Goal: Use online tool/utility: Utilize a website feature to perform a specific function

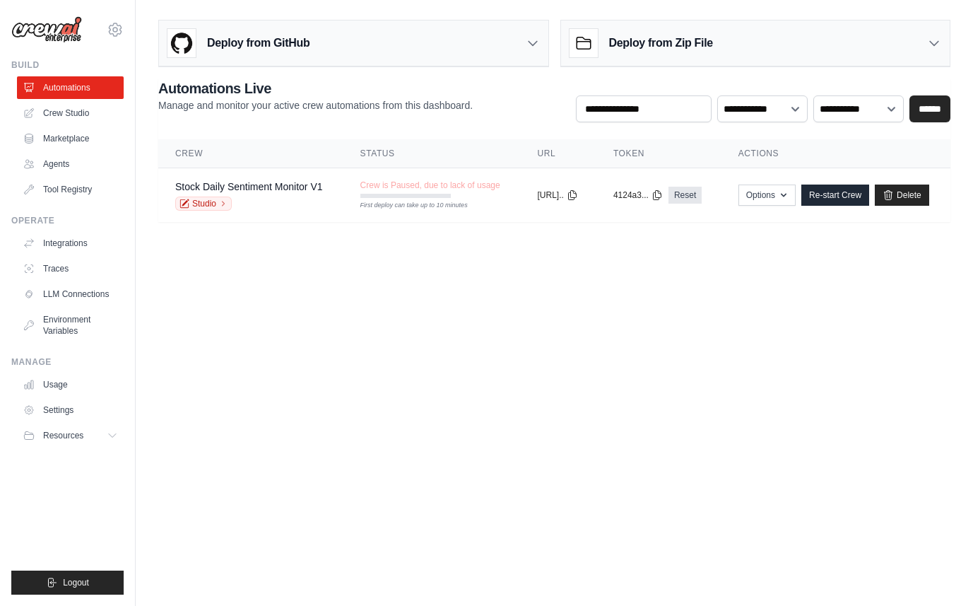
click at [370, 287] on body "phpsessionhijack@gmail.com Settings Build Automations Crew Studio" at bounding box center [486, 303] width 973 height 606
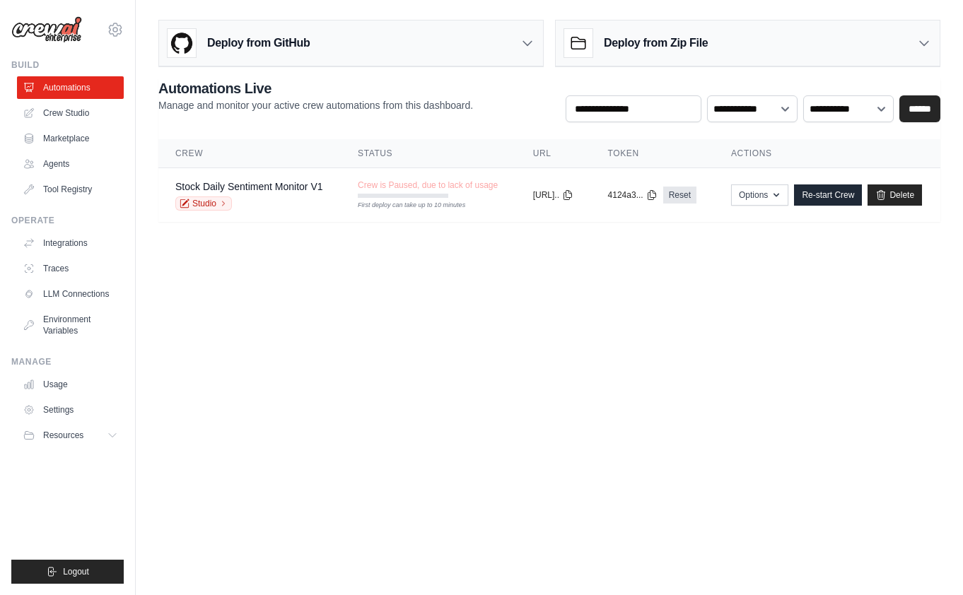
click at [374, 307] on body "phpsessionhijack@gmail.com Settings Build Automations Crew Studio" at bounding box center [481, 297] width 963 height 595
click at [66, 109] on link "Crew Studio" at bounding box center [71, 113] width 107 height 23
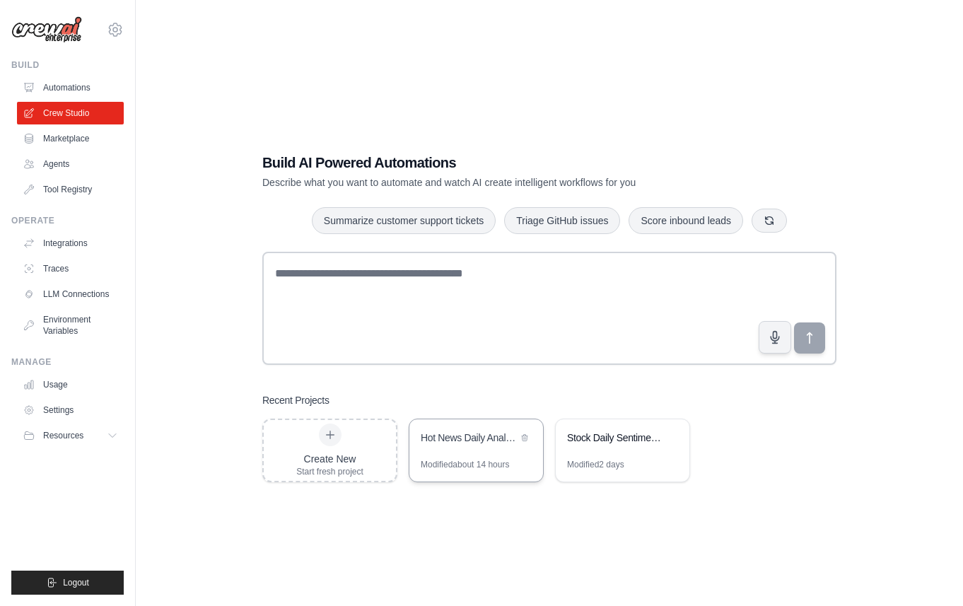
click at [459, 452] on div "Hot News Daily Analysis System" at bounding box center [476, 439] width 134 height 40
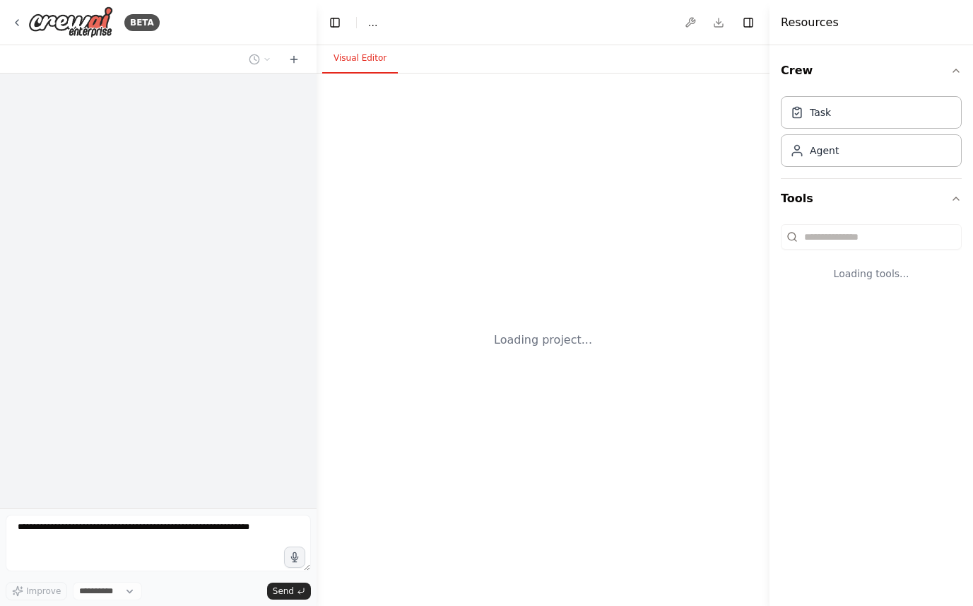
select select "****"
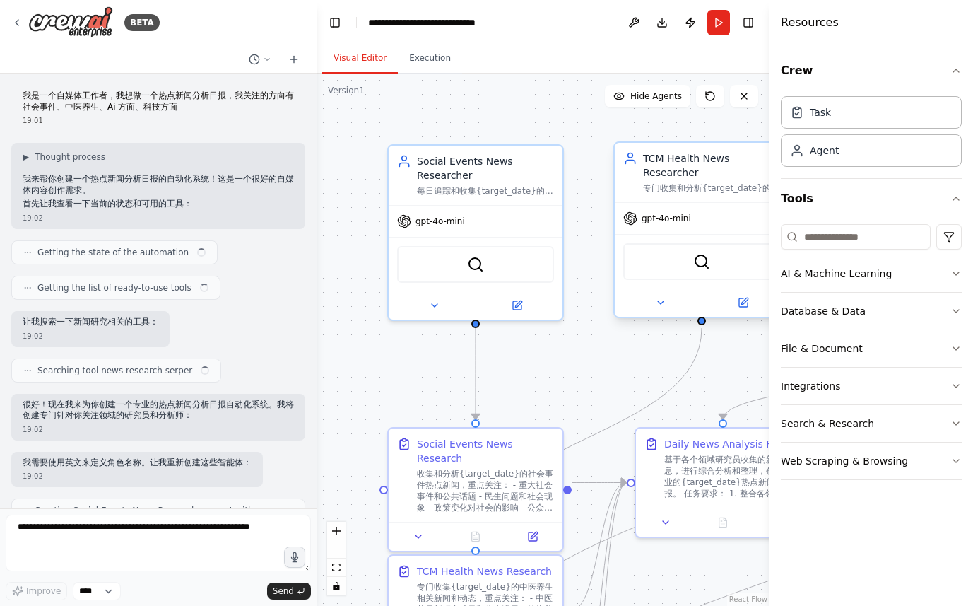
scroll to position [1215, 0]
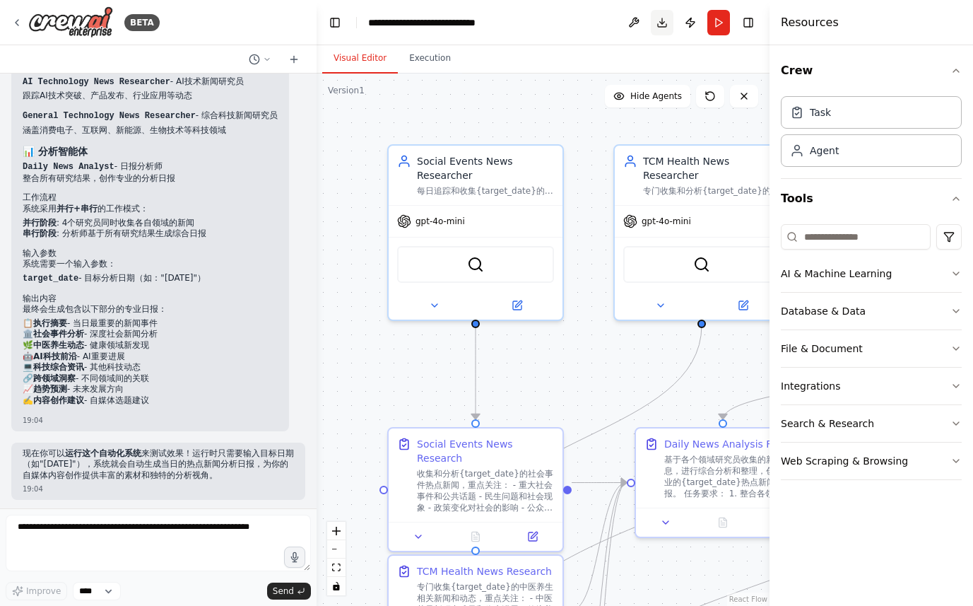
click at [663, 23] on button "Download" at bounding box center [662, 22] width 23 height 25
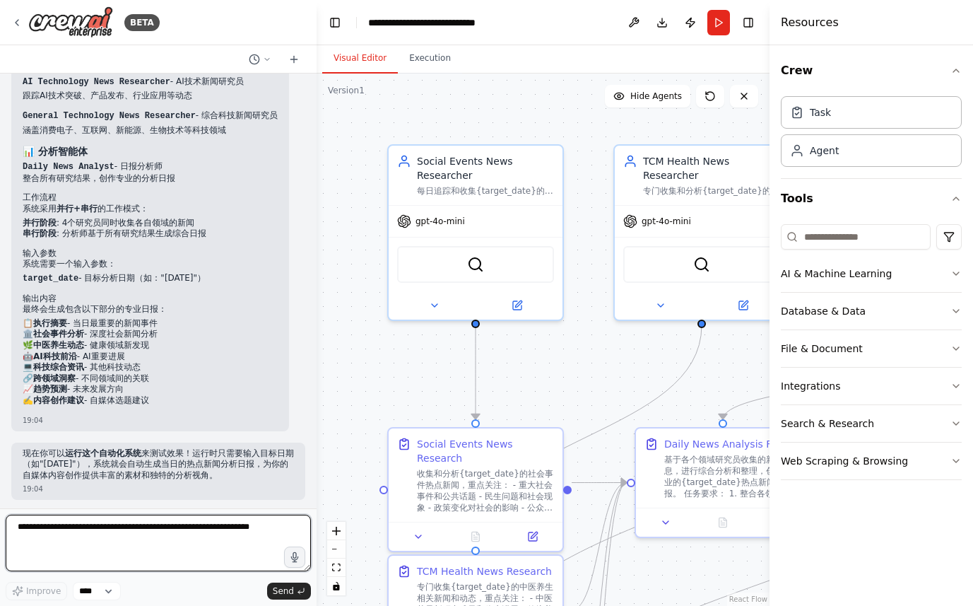
click at [169, 531] on textarea at bounding box center [158, 543] width 305 height 57
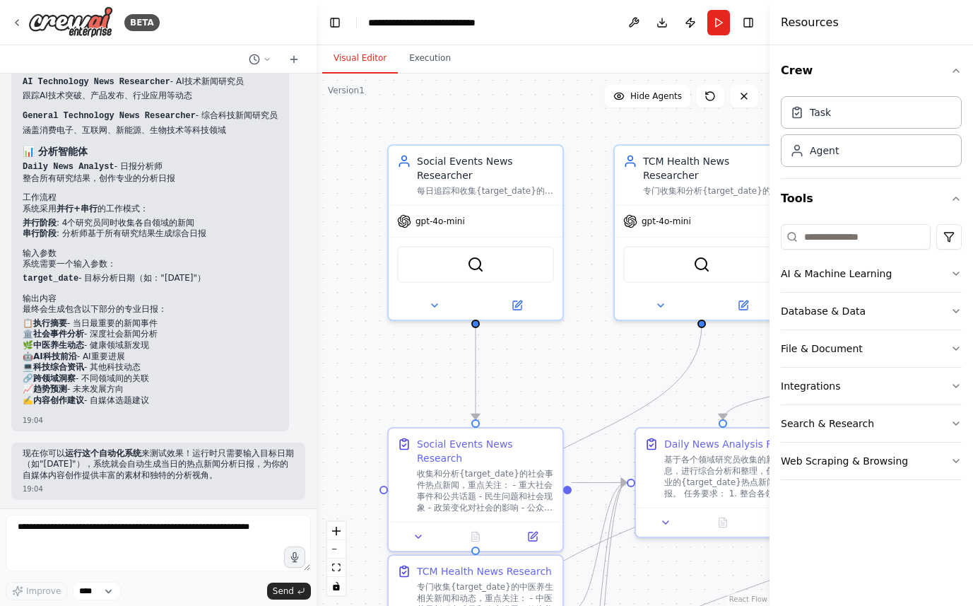
click at [119, 469] on p "现在你可以 运行这个自动化系统 来测试效果！运行时只需要输入目标日期（如"2024年1月15日"），系统就会自动生成当日的热点新闻分析日报，为你的自媒体内容创…" at bounding box center [158, 464] width 271 height 33
drag, startPoint x: 140, startPoint y: 451, endPoint x: 235, endPoint y: 450, distance: 95.4
click at [235, 450] on p "现在你可以 运行这个自动化系统 来测试效果！运行时只需要输入目标日期（如"2024年1月15日"），系统就会自动生成当日的热点新闻分析日报，为你的自媒体内容创…" at bounding box center [158, 464] width 271 height 33
click at [230, 460] on p "现在你可以 运行这个自动化系统 来测试效果！运行时只需要输入目标日期（如"2024年1月15日"），系统就会自动生成当日的热点新闻分析日报，为你的自媒体内容创…" at bounding box center [158, 464] width 271 height 33
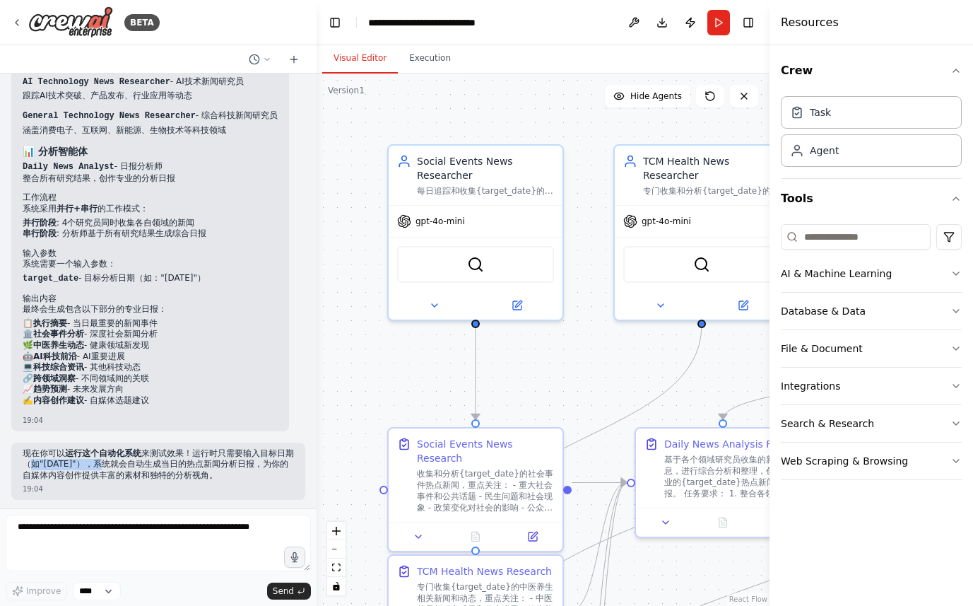
drag, startPoint x: 49, startPoint y: 464, endPoint x: 116, endPoint y: 464, distance: 66.4
click at [116, 464] on p "现在你可以 运行这个自动化系统 来测试效果！运行时只需要输入目标日期（如"2024年1月15日"），系统就会自动生成当日的热点新闻分析日报，为你的自媒体内容创…" at bounding box center [158, 464] width 271 height 33
drag, startPoint x: 139, startPoint y: 462, endPoint x: 158, endPoint y: 478, distance: 24.6
click at [158, 478] on p "现在你可以 运行这个自动化系统 来测试效果！运行时只需要输入目标日期（如"2024年1月15日"），系统就会自动生成当日的热点新闻分析日报，为你的自媒体内容创…" at bounding box center [158, 464] width 271 height 33
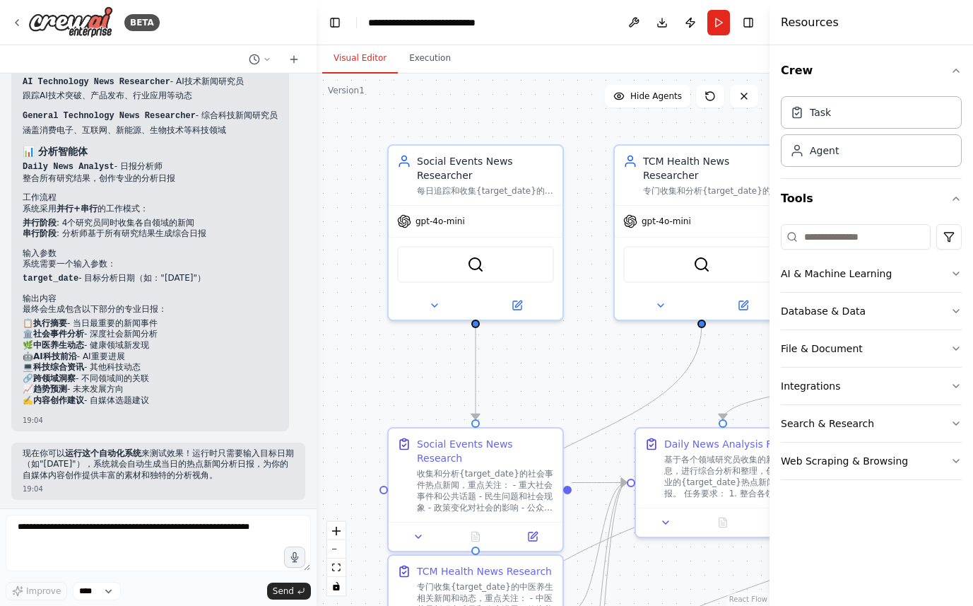
drag, startPoint x: 92, startPoint y: 471, endPoint x: 245, endPoint y: 475, distance: 152.7
click at [245, 475] on p "现在你可以 运行这个自动化系统 来测试效果！运行时只需要输入目标日期（如"2024年1月15日"），系统就会自动生成当日的热点新闻分析日报，为你的自媒体内容创…" at bounding box center [158, 464] width 271 height 33
drag, startPoint x: 251, startPoint y: 474, endPoint x: 133, endPoint y: 476, distance: 118.1
click at [133, 476] on p "现在你可以 运行这个自动化系统 来测试效果！运行时只需要输入目标日期（如"2024年1月15日"），系统就会自动生成当日的热点新闻分析日报，为你的自媒体内容创…" at bounding box center [158, 464] width 271 height 33
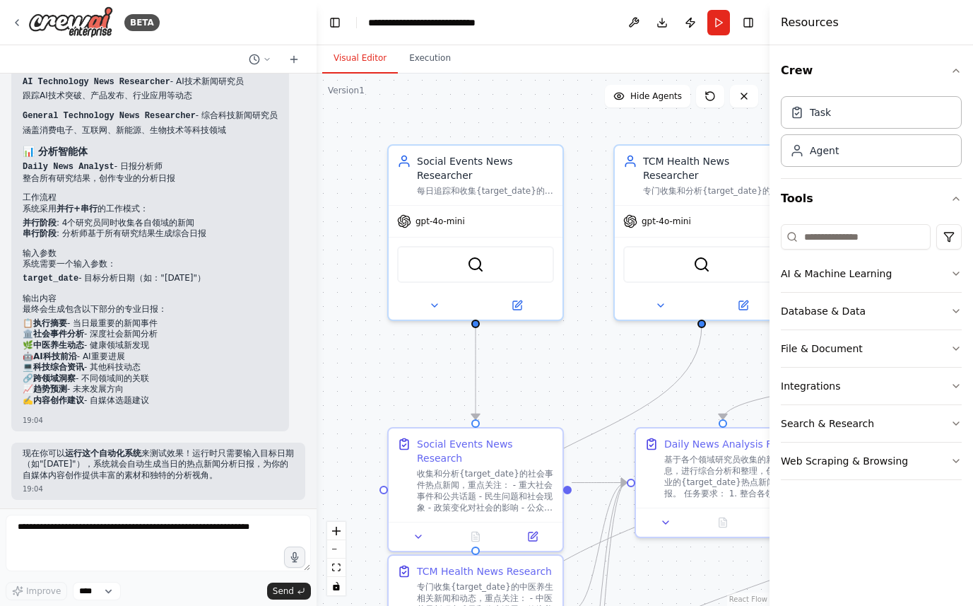
click at [133, 476] on p "现在你可以 运行这个自动化系统 来测试效果！运行时只需要输入目标日期（如"2024年1月15日"），系统就会自动生成当日的热点新闻分析日报，为你的自媒体内容创…" at bounding box center [158, 464] width 271 height 33
drag, startPoint x: 146, startPoint y: 416, endPoint x: 172, endPoint y: 344, distance: 75.8
click at [172, 347] on div "完美！我已经为你创建了一个完整的 热点新闻分析日报自动化系统 。 系统概述 这个系统包含了 5个专业智能体 和 5个对应任务 ： 🔍 研究智能体 Social…" at bounding box center [150, 186] width 278 height 490
click at [105, 342] on li "🌿 中医养生动态 - 健康领域新发现" at bounding box center [150, 345] width 255 height 11
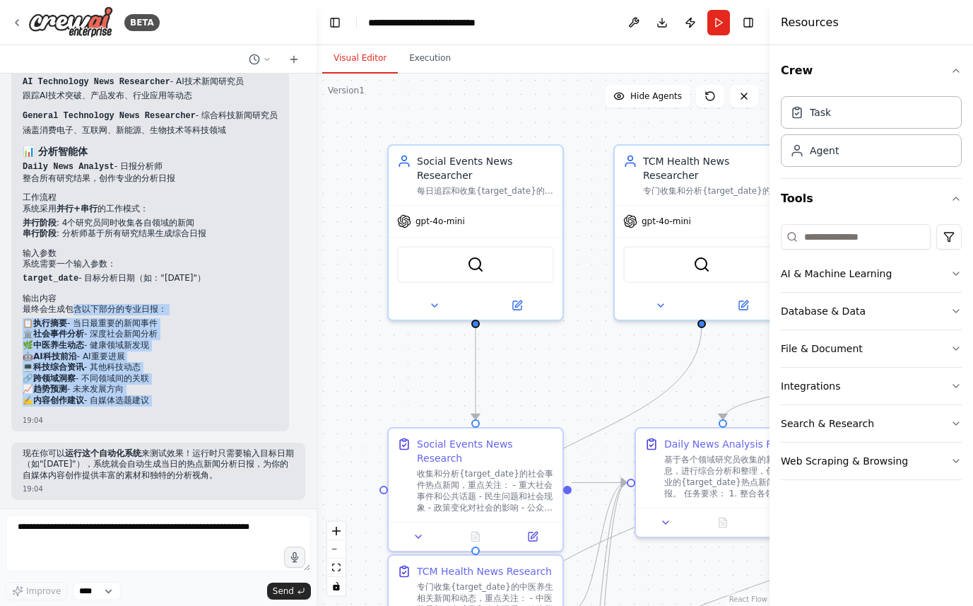
drag, startPoint x: 73, startPoint y: 303, endPoint x: 165, endPoint y: 404, distance: 137.6
click at [165, 404] on div "完美！我已经为你创建了一个完整的 热点新闻分析日报自动化系统 。 系统概述 这个系统包含了 5个专业智能体 和 5个对应任务 ： 🔍 研究智能体 Social…" at bounding box center [150, 186] width 278 height 490
drag, startPoint x: 173, startPoint y: 406, endPoint x: 112, endPoint y: 305, distance: 118.9
click at [112, 305] on div "完美！我已经为你创建了一个完整的 热点新闻分析日报自动化系统 。 系统概述 这个系统包含了 5个专业智能体 和 5个对应任务 ： 🔍 研究智能体 Social…" at bounding box center [150, 186] width 278 height 490
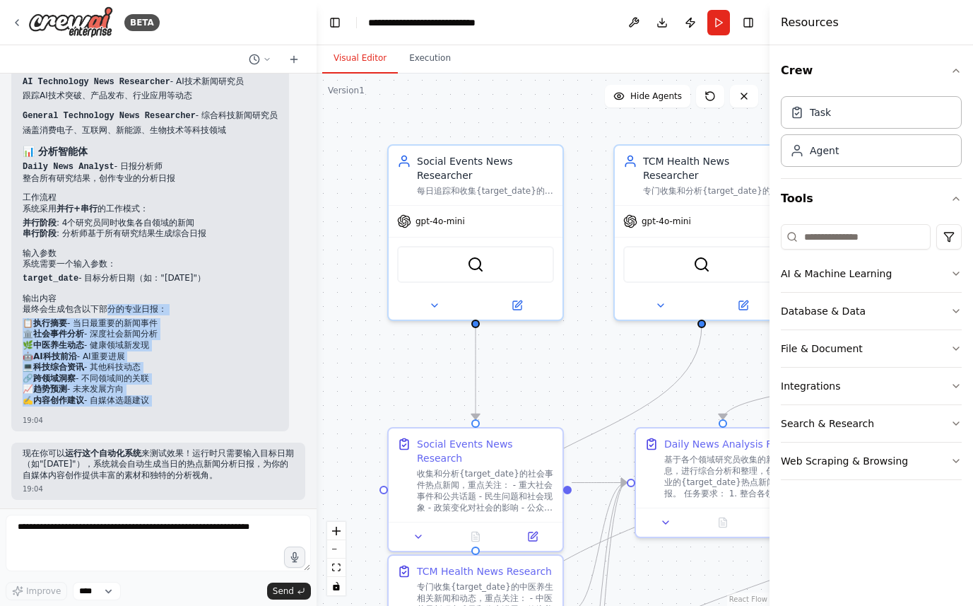
click at [64, 314] on div "完美！我已经为你创建了一个完整的 热点新闻分析日报自动化系统 。 系统概述 这个系统包含了 5个专业智能体 和 5个对应任务 ： 🔍 研究智能体 Social…" at bounding box center [150, 176] width 255 height 459
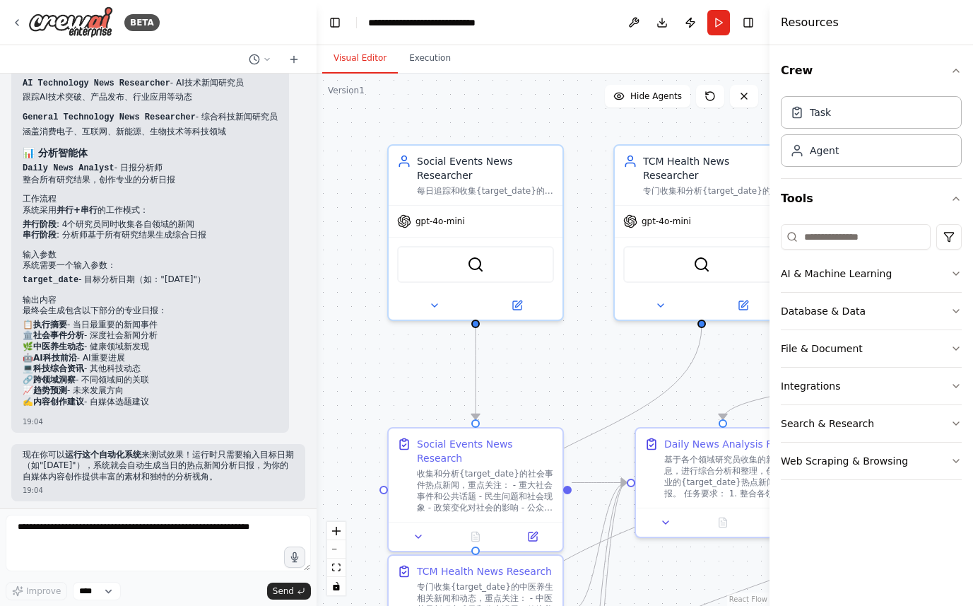
scroll to position [1212, 0]
drag, startPoint x: 73, startPoint y: 280, endPoint x: 123, endPoint y: 382, distance: 114.1
click at [166, 346] on div "完美！我已经为你创建了一个完整的 热点新闻分析日报自动化系统 。 系统概述 这个系统包含了 5个专业智能体 和 5个对应任务 ： 🔍 研究智能体 Social…" at bounding box center [150, 179] width 255 height 459
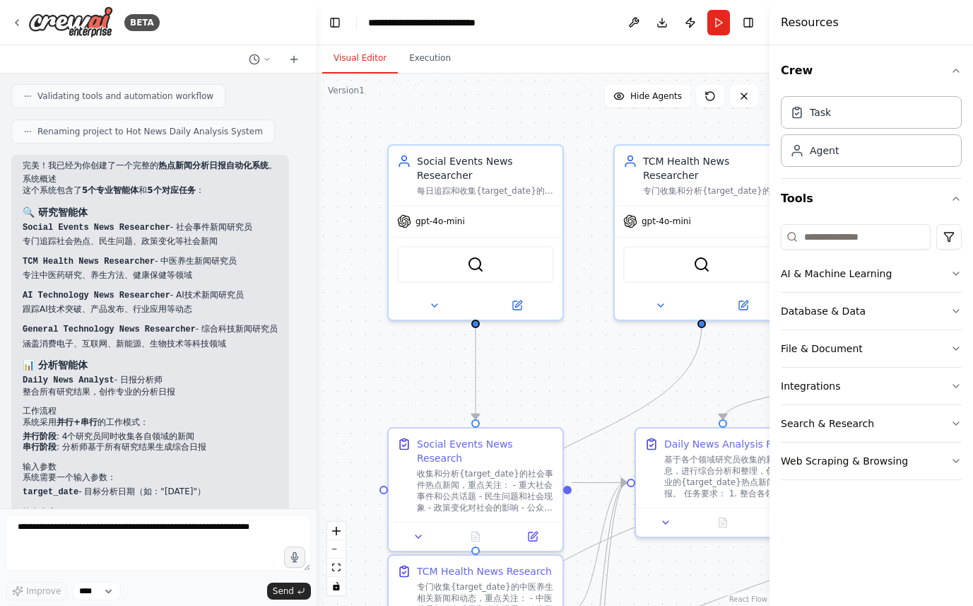
scroll to position [993, 0]
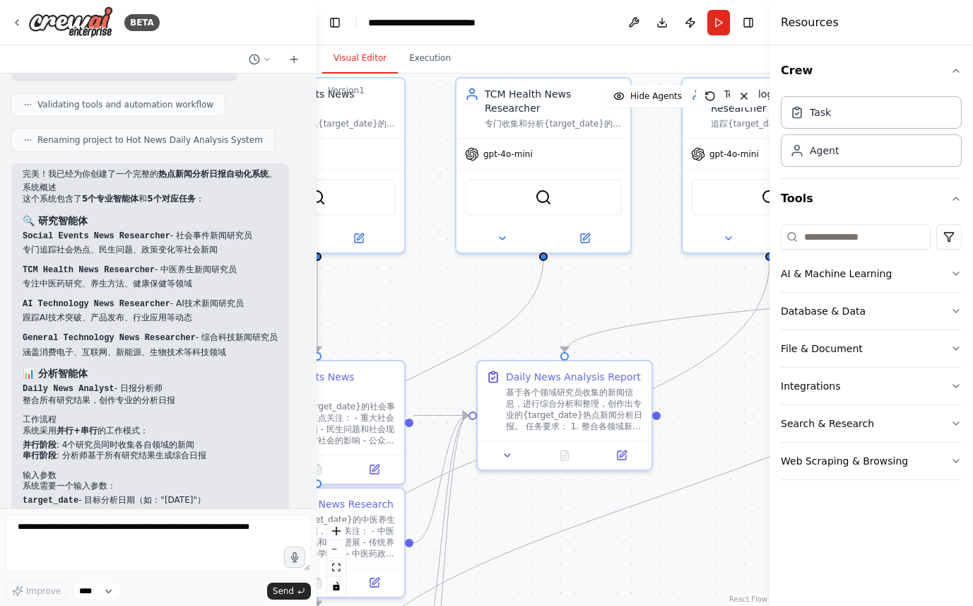
drag, startPoint x: 611, startPoint y: 384, endPoint x: 461, endPoint y: 325, distance: 161.6
click at [424, 294] on div ".deletable-edge-delete-btn { width: 20px; height: 20px; border: 0px solid #ffff…" at bounding box center [543, 340] width 453 height 532
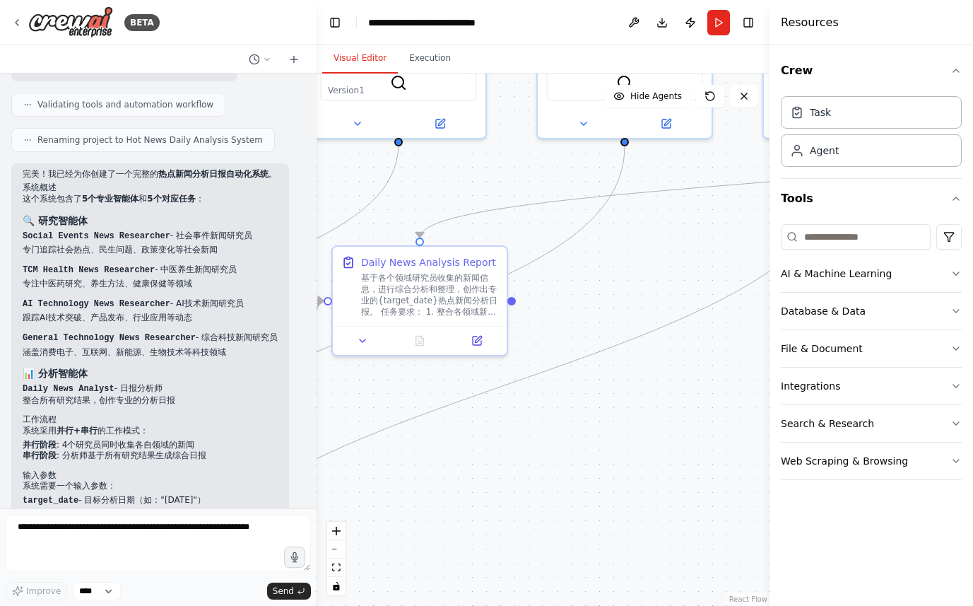
drag, startPoint x: 659, startPoint y: 478, endPoint x: 596, endPoint y: 411, distance: 92.0
click at [544, 372] on div ".deletable-edge-delete-btn { width: 20px; height: 20px; border: 0px solid #ffff…" at bounding box center [543, 340] width 453 height 532
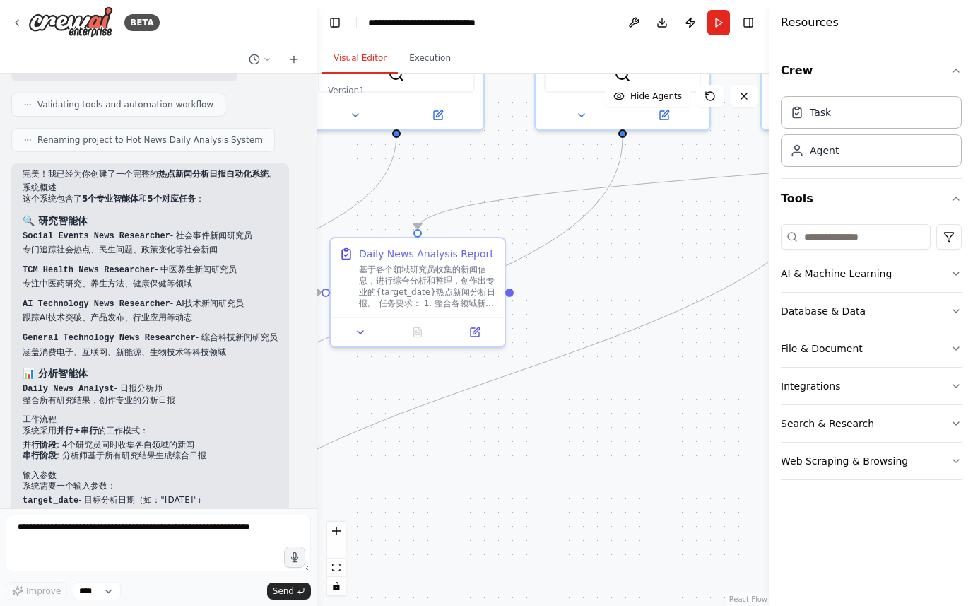
drag, startPoint x: 644, startPoint y: 425, endPoint x: 481, endPoint y: 478, distance: 170.8
click at [481, 476] on div ".deletable-edge-delete-btn { width: 20px; height: 20px; border: 0px solid #ffff…" at bounding box center [543, 340] width 453 height 532
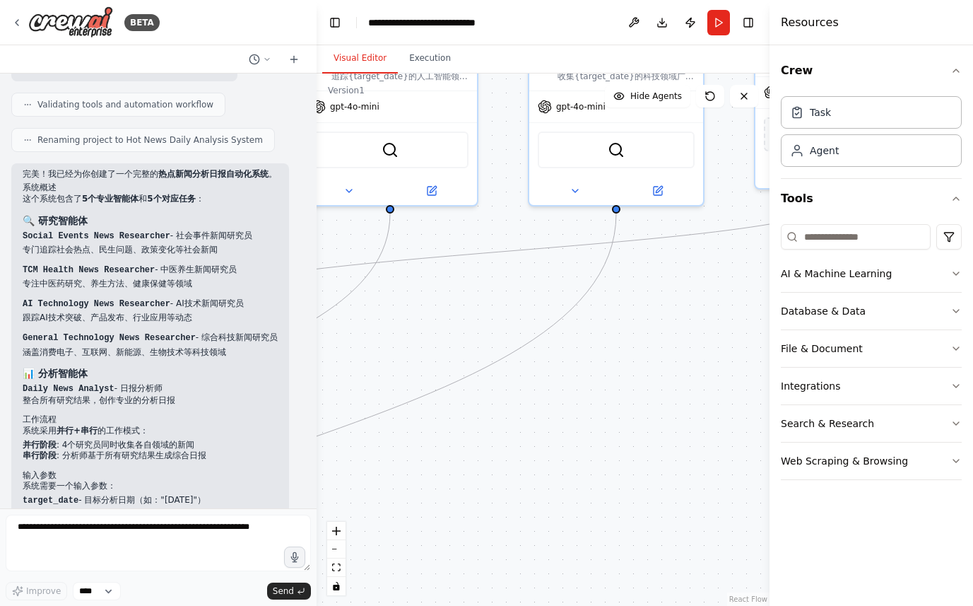
drag, startPoint x: 546, startPoint y: 479, endPoint x: 527, endPoint y: 484, distance: 19.7
click at [497, 495] on div ".deletable-edge-delete-btn { width: 20px; height: 20px; border: 0px solid #ffff…" at bounding box center [543, 340] width 453 height 532
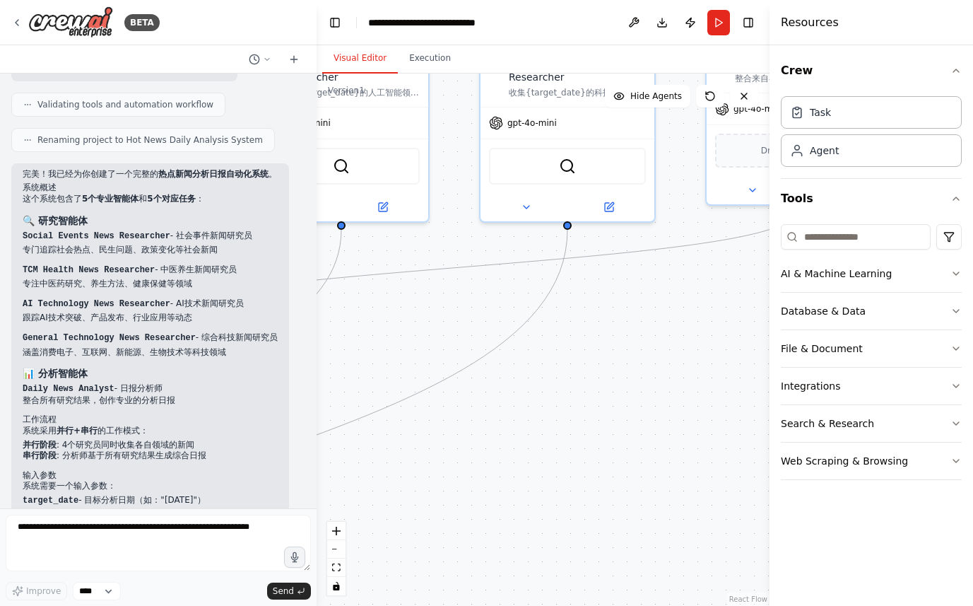
drag, startPoint x: 616, startPoint y: 452, endPoint x: 527, endPoint y: 500, distance: 101.2
click at [527, 500] on div ".deletable-edge-delete-btn { width: 20px; height: 20px; border: 0px solid #ffff…" at bounding box center [543, 340] width 453 height 532
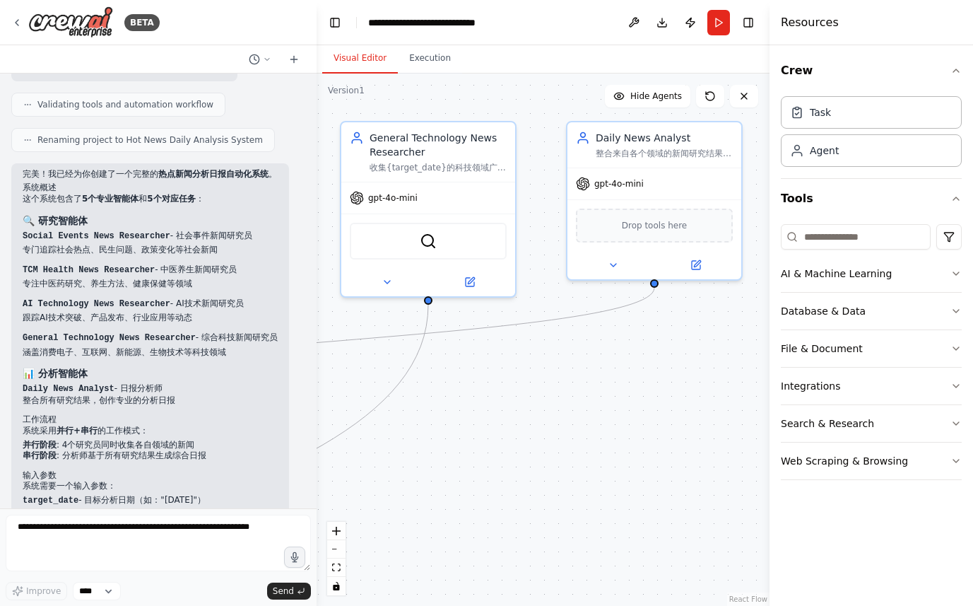
click at [534, 481] on div ".deletable-edge-delete-btn { width: 20px; height: 20px; border: 0px solid #ffff…" at bounding box center [543, 340] width 453 height 532
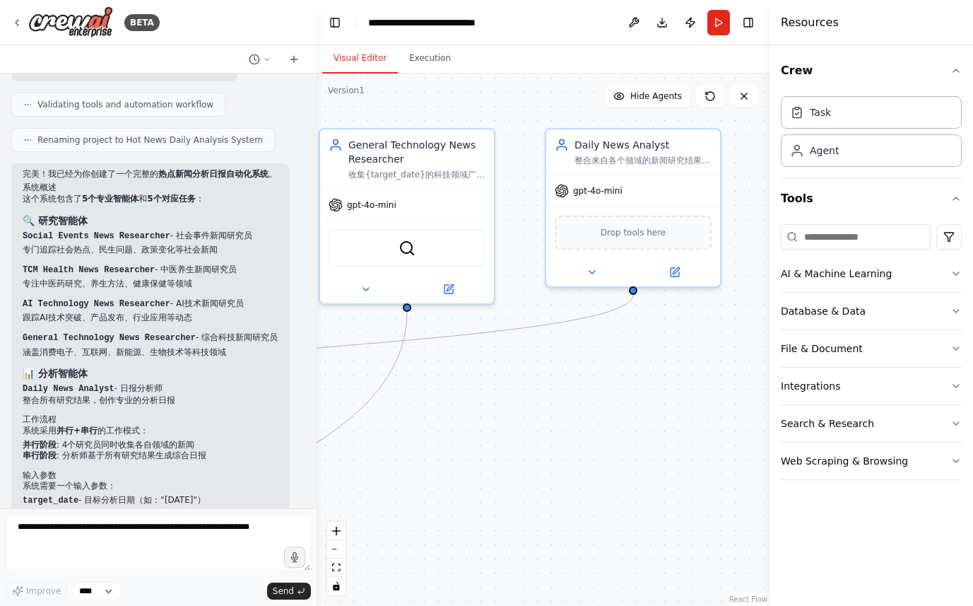
drag, startPoint x: 580, startPoint y: 477, endPoint x: 540, endPoint y: 483, distance: 40.8
click at [556, 487] on div ".deletable-edge-delete-btn { width: 20px; height: 20px; border: 0px solid #ffff…" at bounding box center [543, 340] width 453 height 532
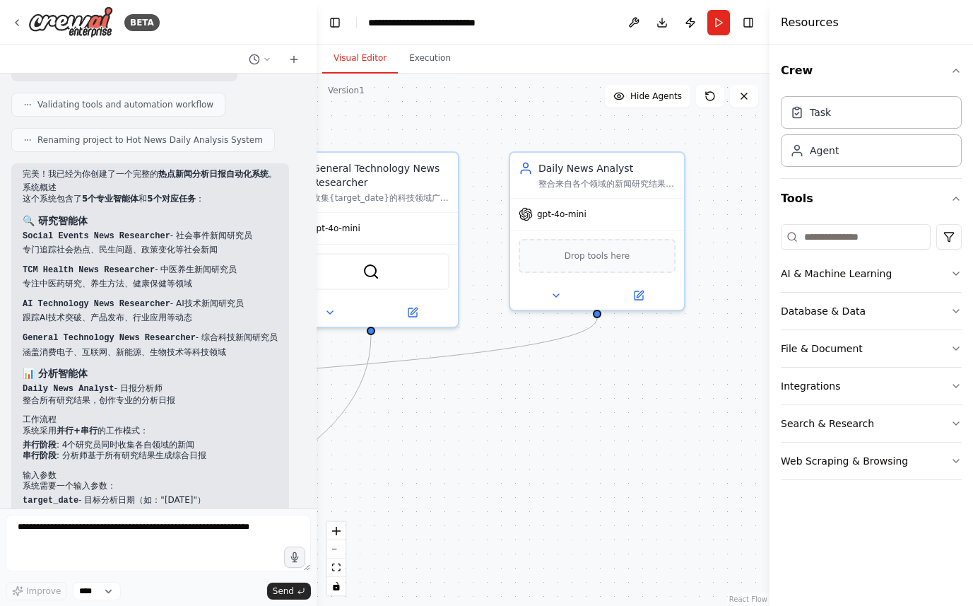
drag, startPoint x: 566, startPoint y: 471, endPoint x: 633, endPoint y: 475, distance: 67.2
click at [637, 474] on div ".deletable-edge-delete-btn { width: 20px; height: 20px; border: 0px solid #ffff…" at bounding box center [543, 340] width 453 height 532
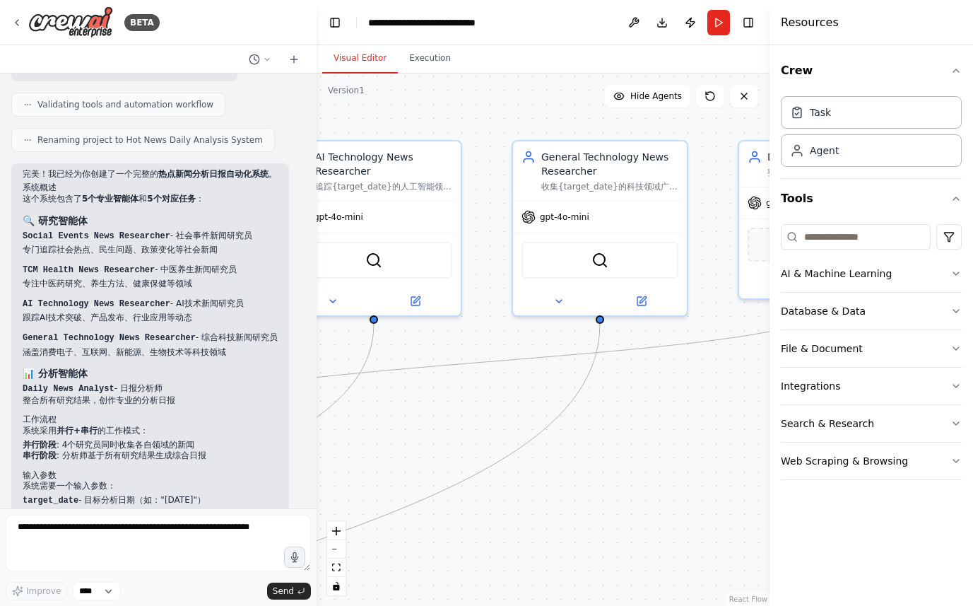
drag, startPoint x: 556, startPoint y: 468, endPoint x: 703, endPoint y: 464, distance: 147.8
click at [704, 464] on div ".deletable-edge-delete-btn { width: 20px; height: 20px; border: 0px solid #ffff…" at bounding box center [543, 340] width 453 height 532
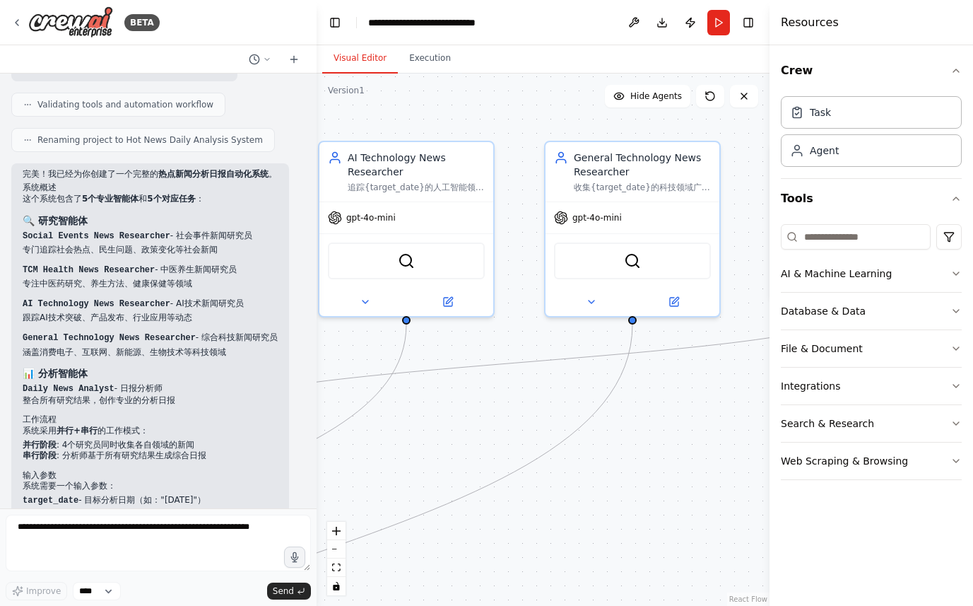
drag, startPoint x: 577, startPoint y: 467, endPoint x: 669, endPoint y: 464, distance: 91.9
click at [676, 463] on div ".deletable-edge-delete-btn { width: 20px; height: 20px; border: 0px solid #ffff…" at bounding box center [543, 340] width 453 height 532
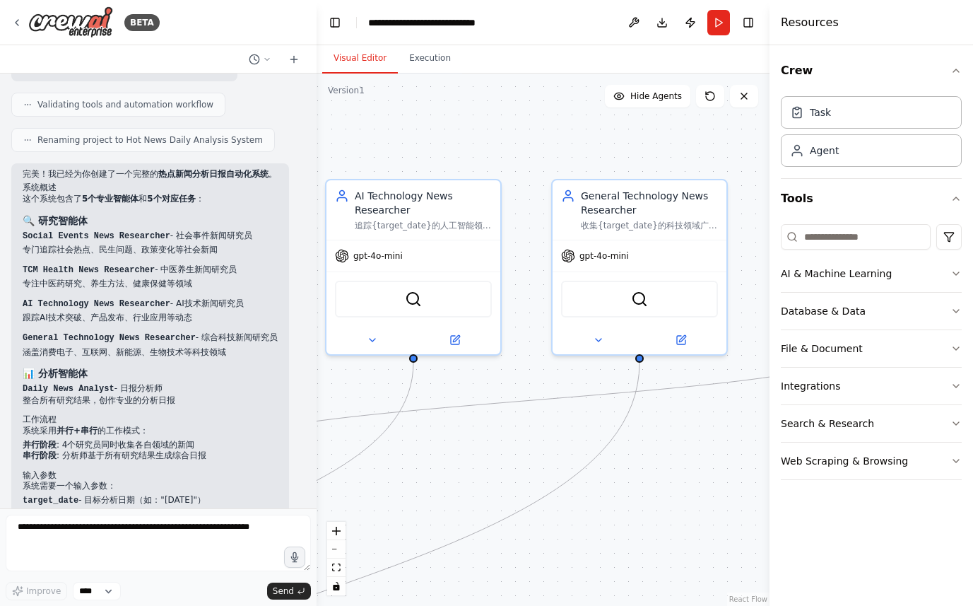
drag, startPoint x: 568, startPoint y: 441, endPoint x: 478, endPoint y: 483, distance: 99.3
click at [478, 483] on div ".deletable-edge-delete-btn { width: 20px; height: 20px; border: 0px solid #ffff…" at bounding box center [543, 340] width 453 height 532
click at [653, 477] on div ".deletable-edge-delete-btn { width: 20px; height: 20px; border: 0px solid #ffff…" at bounding box center [543, 340] width 453 height 532
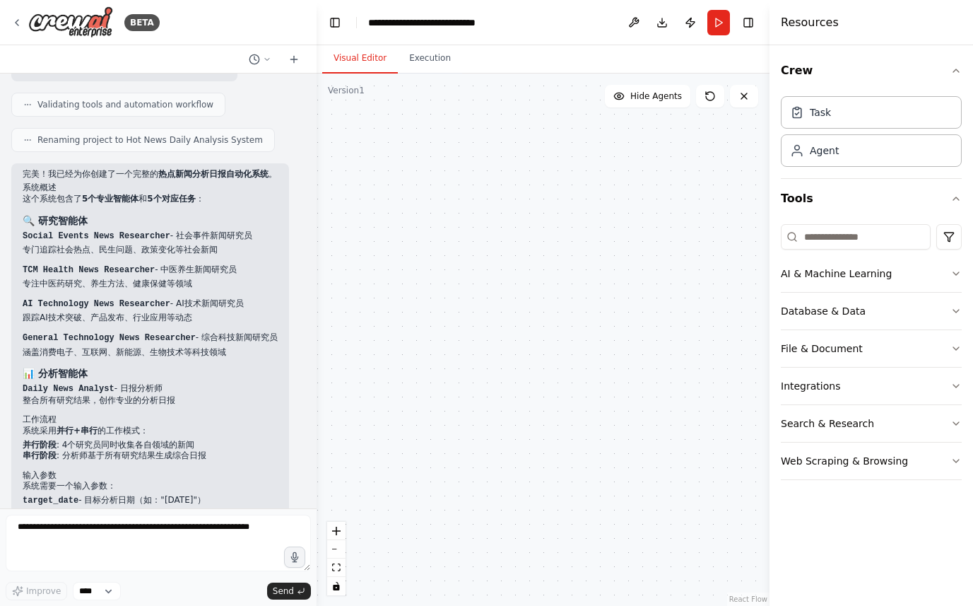
scroll to position [1215, 0]
